Goal: Use online tool/utility: Use online tool/utility

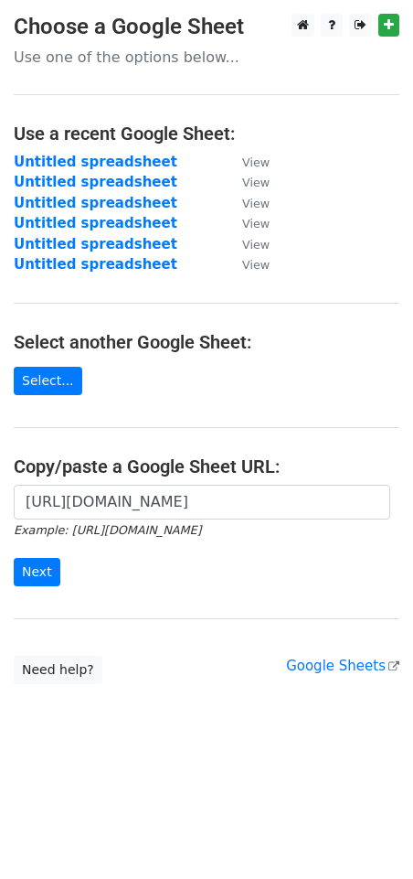
scroll to position [0, 390]
type input "https://docs.google.com/spreadsheets/d/1HMGMrYjktTYFt7y5rrXew1bgOkDO-8eBT7zLrXZ…"
click at [22, 565] on input "Next" at bounding box center [37, 572] width 47 height 28
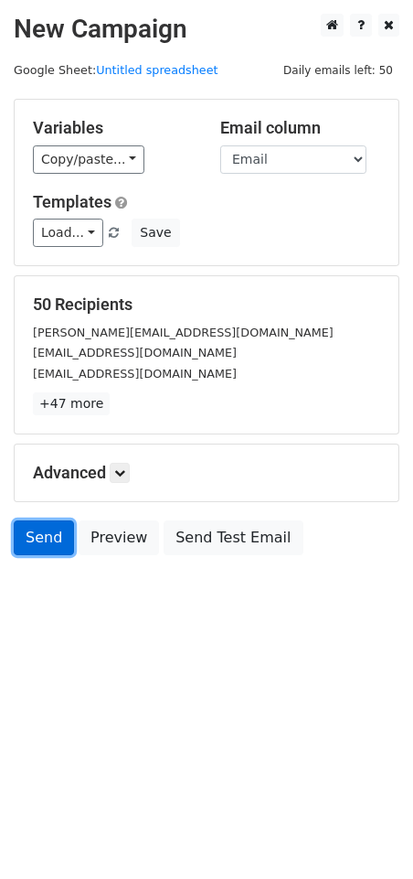
click at [48, 545] on link "Send" at bounding box center [44, 537] width 60 height 35
